Goal: Obtain resource: Download file/media

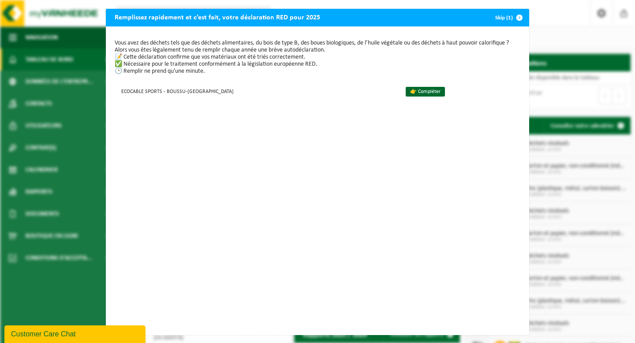
click at [521, 16] on span "button" at bounding box center [520, 18] width 18 height 18
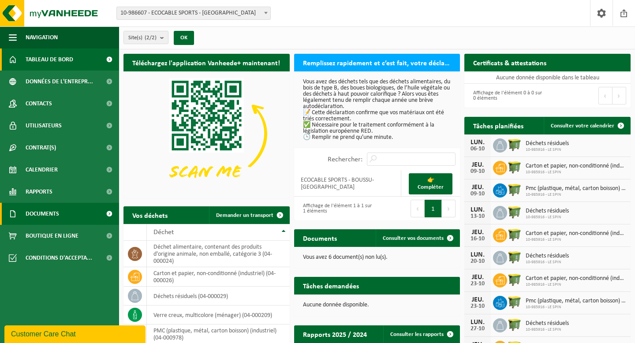
click at [72, 216] on link "Documents" at bounding box center [59, 214] width 119 height 22
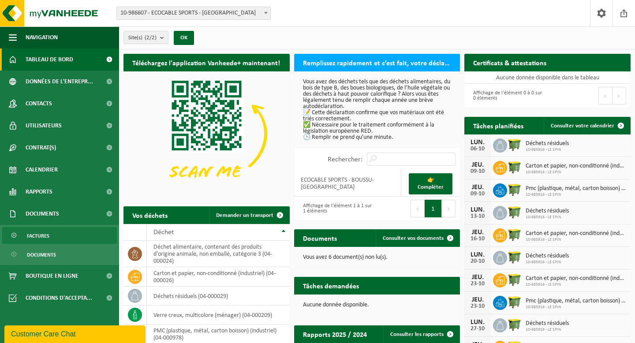
click at [42, 235] on span "Factures" at bounding box center [38, 236] width 22 height 17
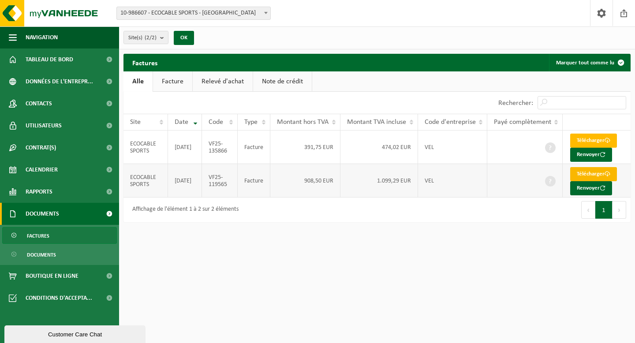
click at [581, 176] on link "Télécharger" at bounding box center [593, 174] width 47 height 14
